Goal: Transaction & Acquisition: Book appointment/travel/reservation

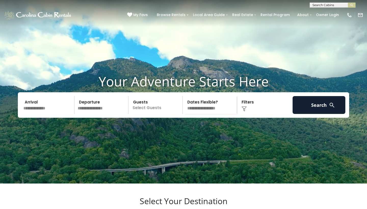
click at [50, 114] on input "text" at bounding box center [48, 105] width 53 height 18
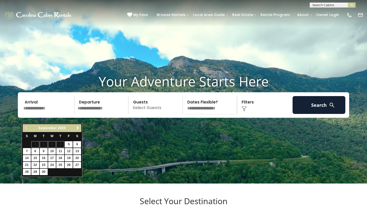
click at [79, 127] on span "Next" at bounding box center [78, 128] width 4 height 4
click at [59, 156] on link "16" at bounding box center [60, 158] width 8 height 6
type input "********"
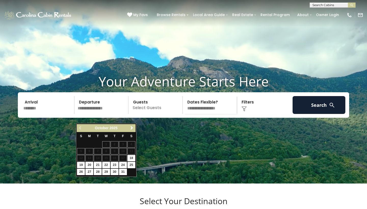
click at [80, 165] on link "19" at bounding box center [81, 165] width 8 height 6
type input "********"
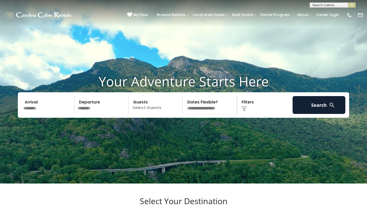
click at [165, 114] on p "Select Guests" at bounding box center [156, 105] width 52 height 18
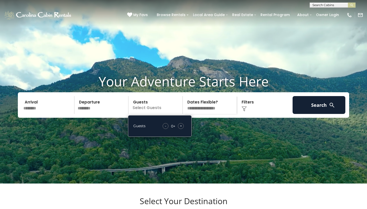
click at [180, 128] on span "+" at bounding box center [181, 125] width 2 height 5
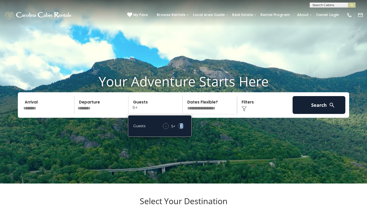
click at [180, 128] on span "+" at bounding box center [181, 125] width 2 height 5
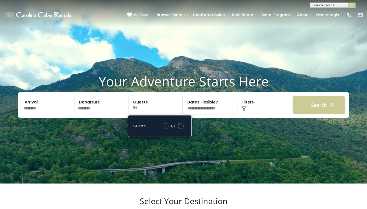
click at [313, 114] on button "Search" at bounding box center [318, 105] width 53 height 18
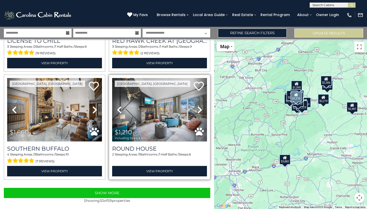
scroll to position [1492, 0]
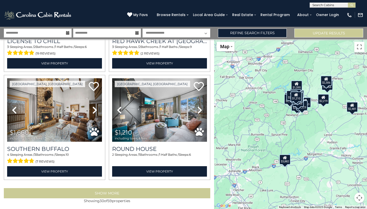
click at [147, 189] on button "Show More" at bounding box center [107, 193] width 206 height 10
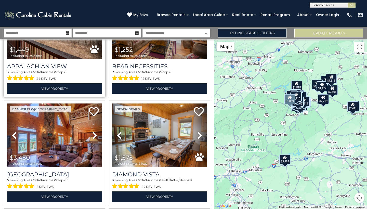
scroll to position [1902, 0]
